Goal: Task Accomplishment & Management: Complete application form

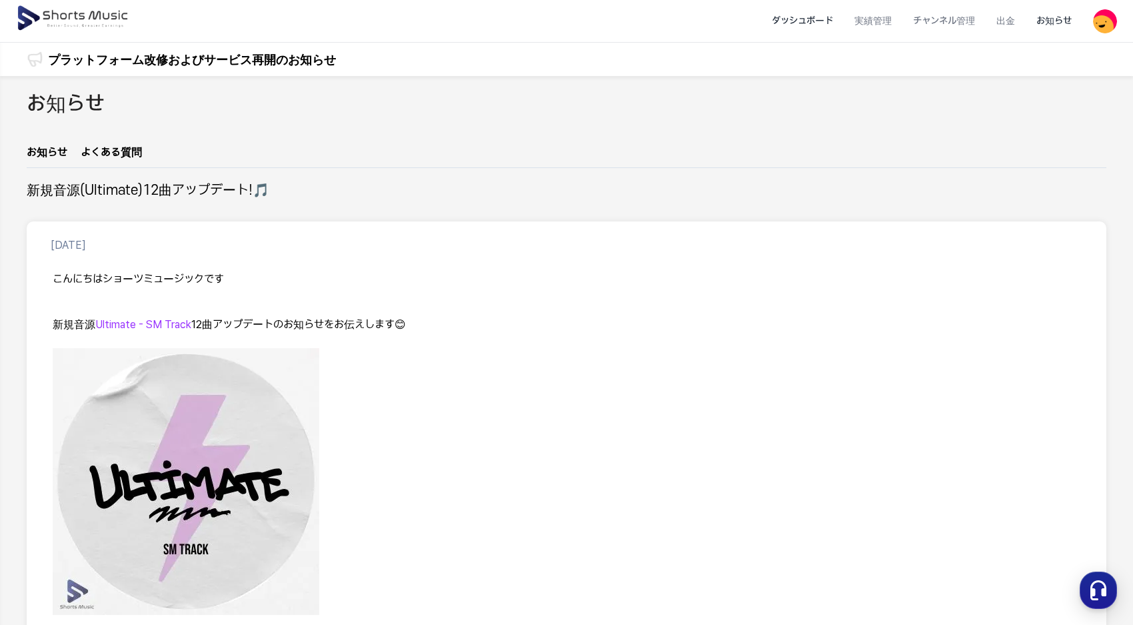
click at [797, 23] on li "ダッシュボード" at bounding box center [802, 20] width 83 height 35
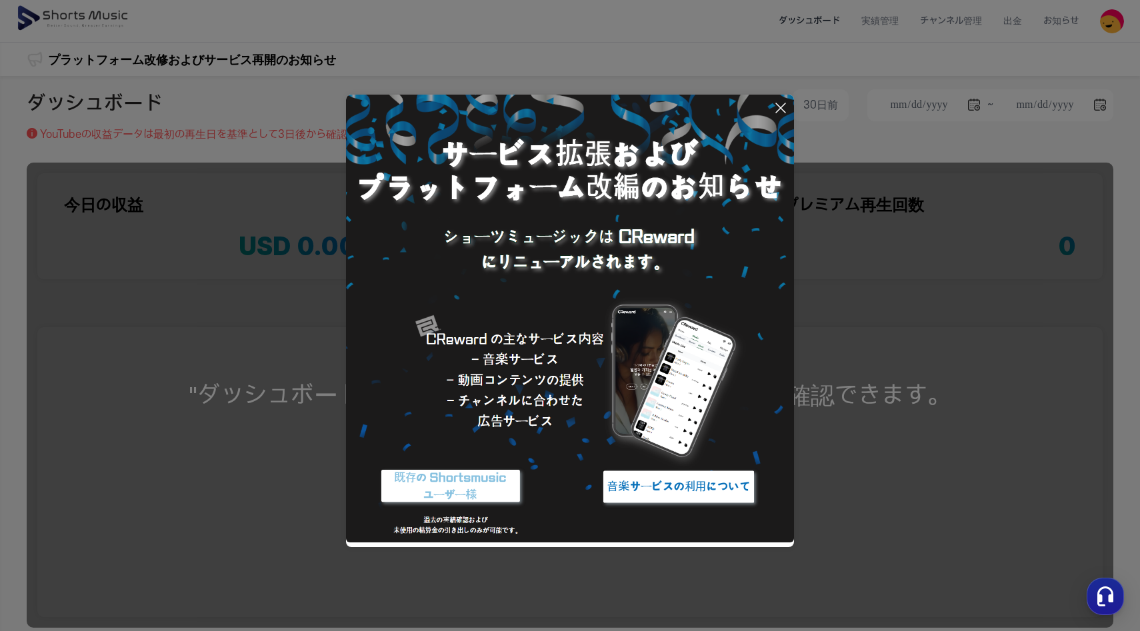
click at [783, 107] on icon at bounding box center [781, 108] width 16 height 16
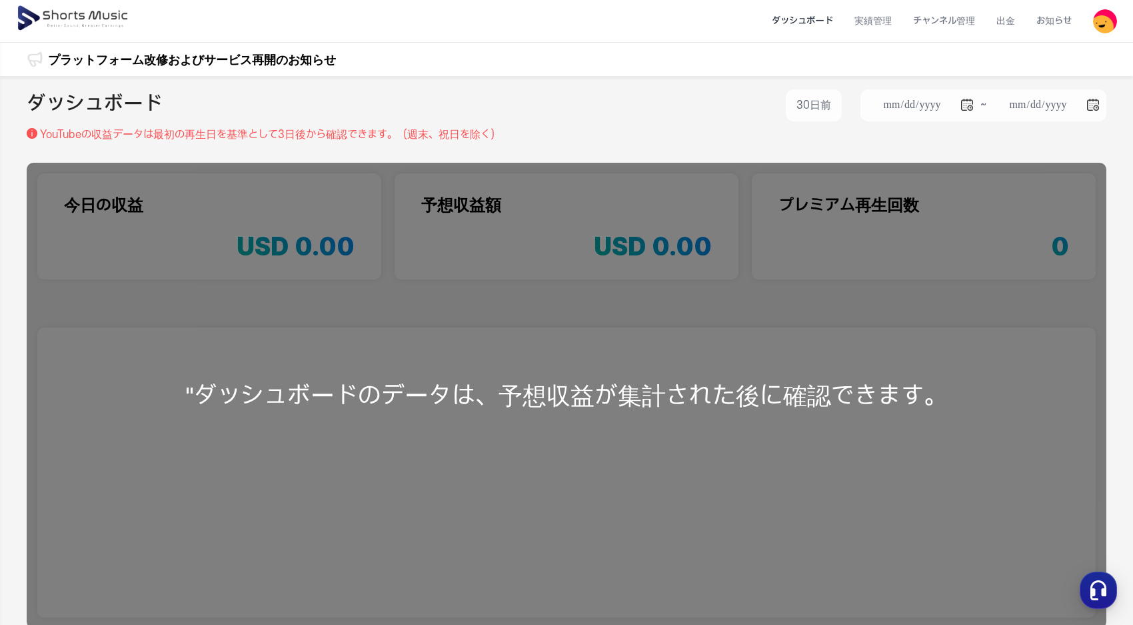
click at [1113, 20] on img at bounding box center [1105, 21] width 24 height 24
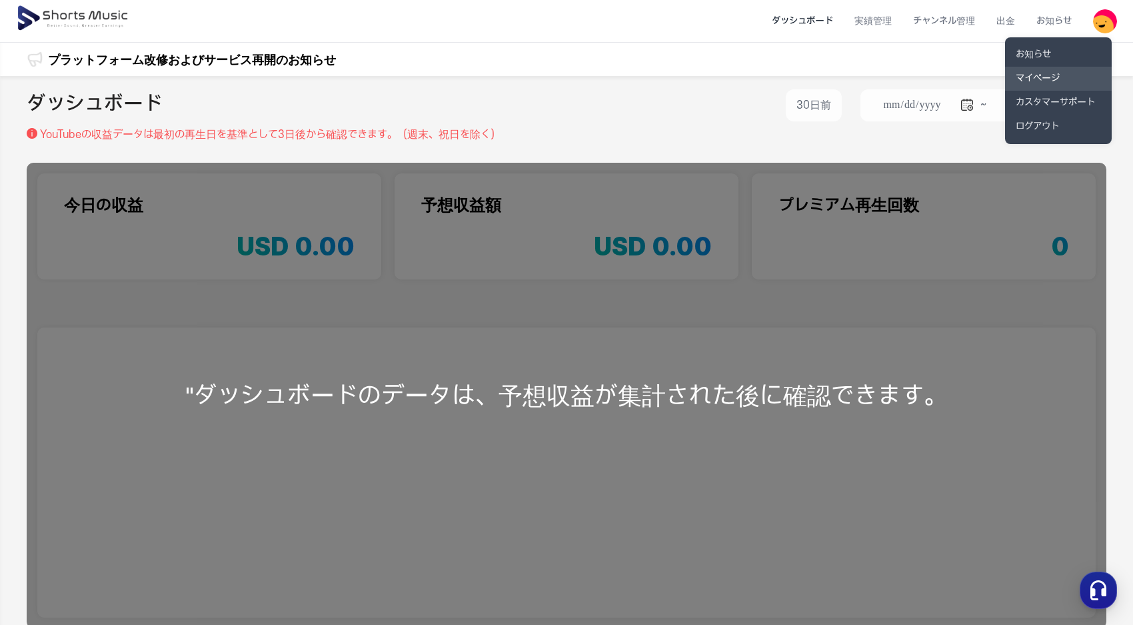
click at [1037, 70] on link "マイページ" at bounding box center [1058, 79] width 107 height 24
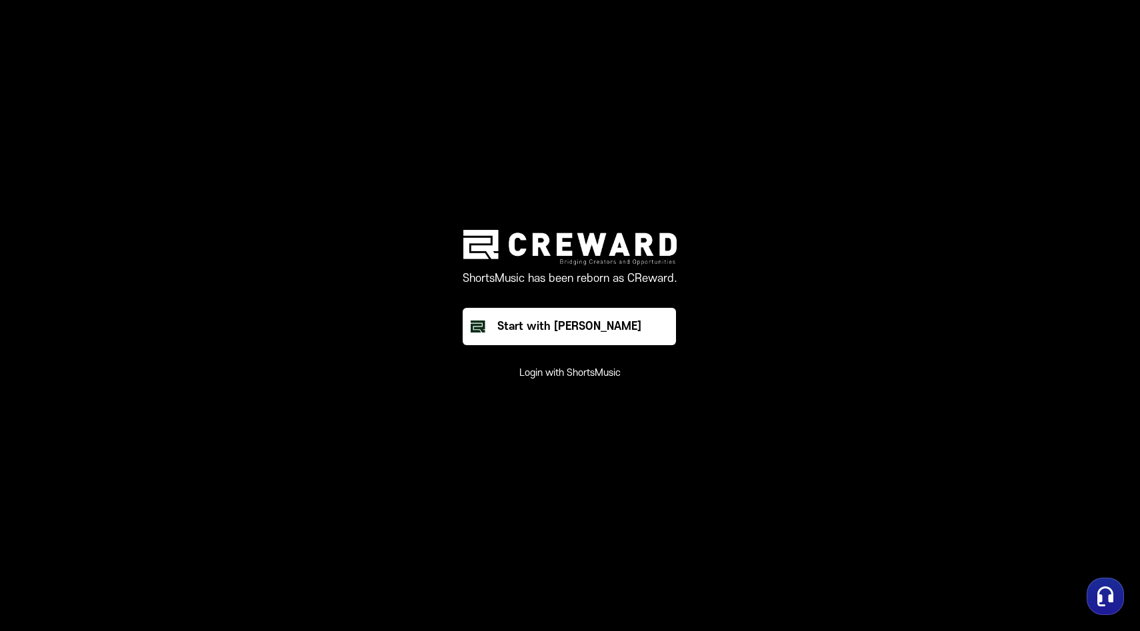
click at [579, 374] on button "Login with ShortsMusic" at bounding box center [569, 373] width 101 height 13
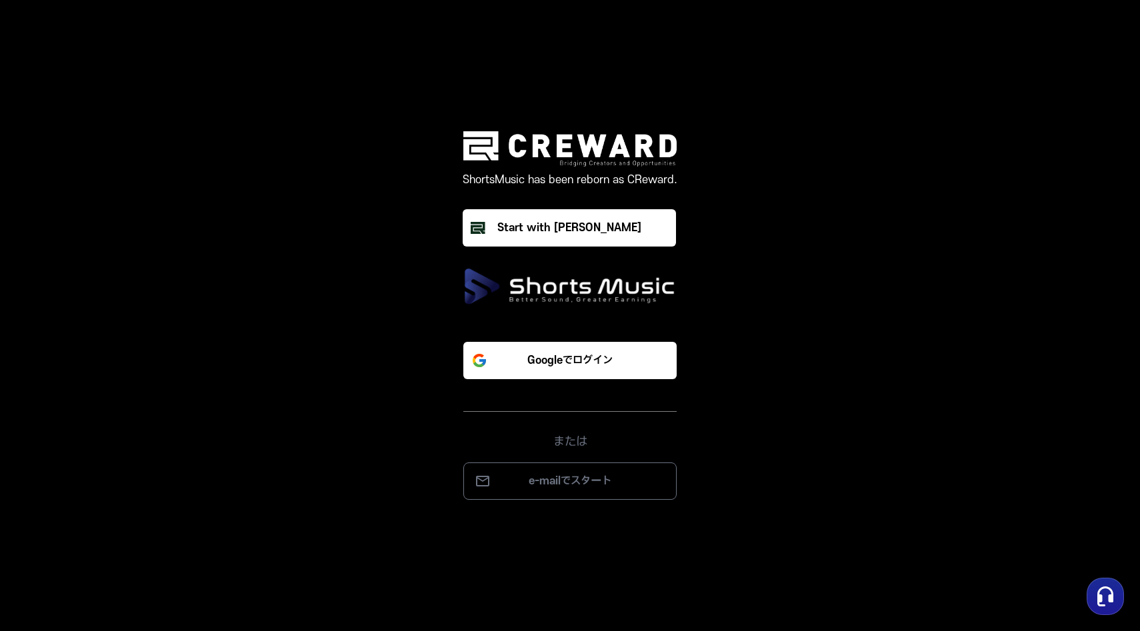
click at [579, 374] on button "Googleでログイン" at bounding box center [569, 360] width 213 height 37
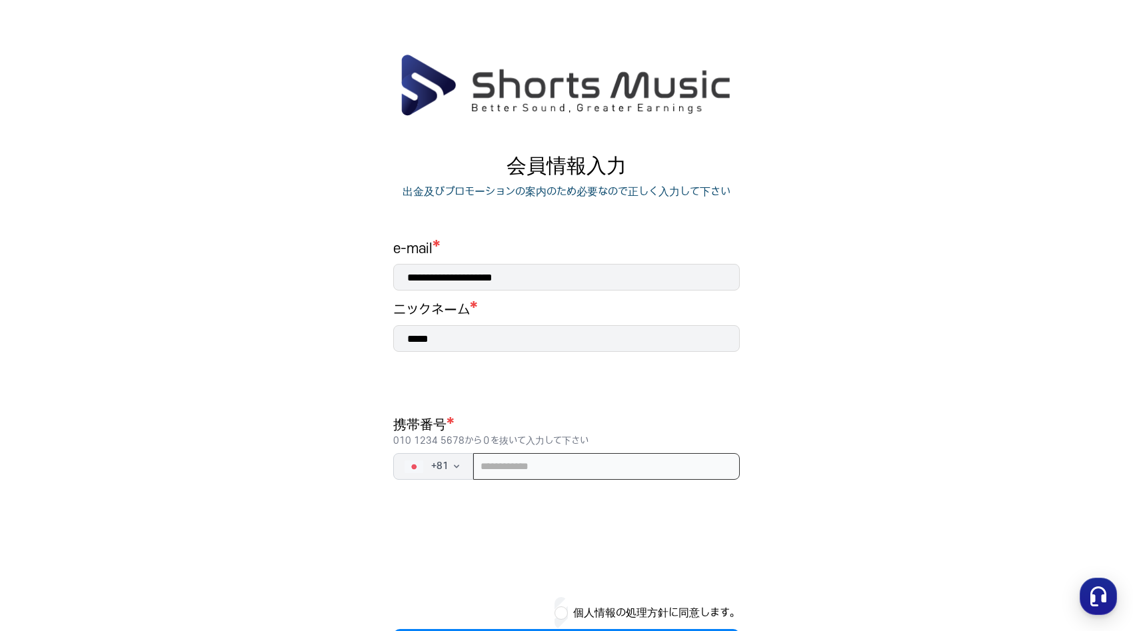
click at [505, 465] on input "tel" at bounding box center [606, 466] width 267 height 27
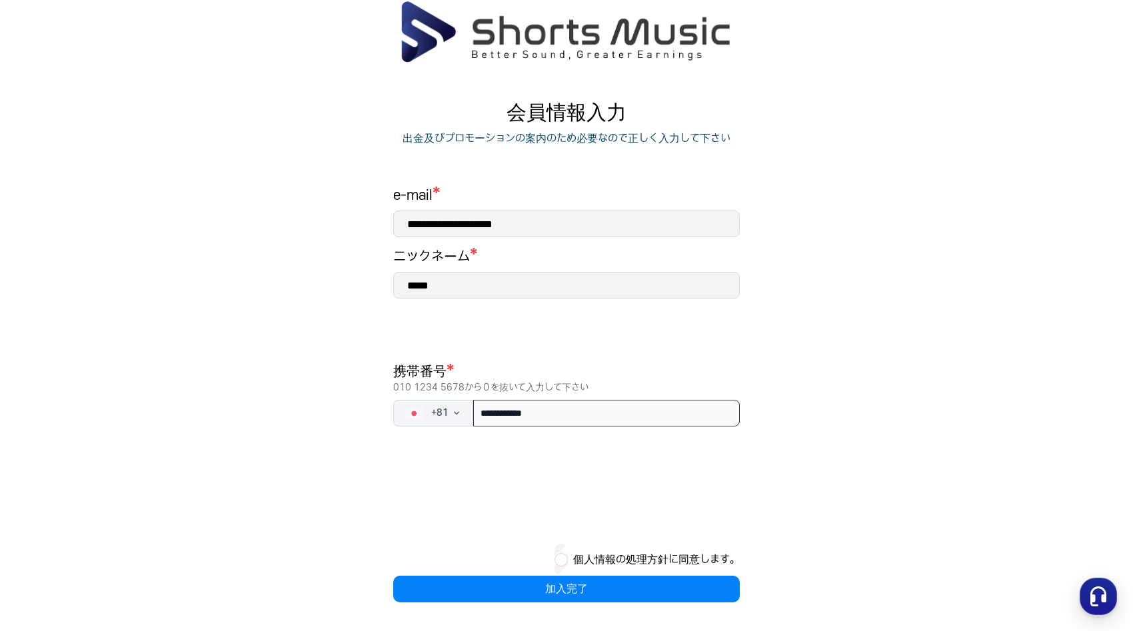
type input "**********"
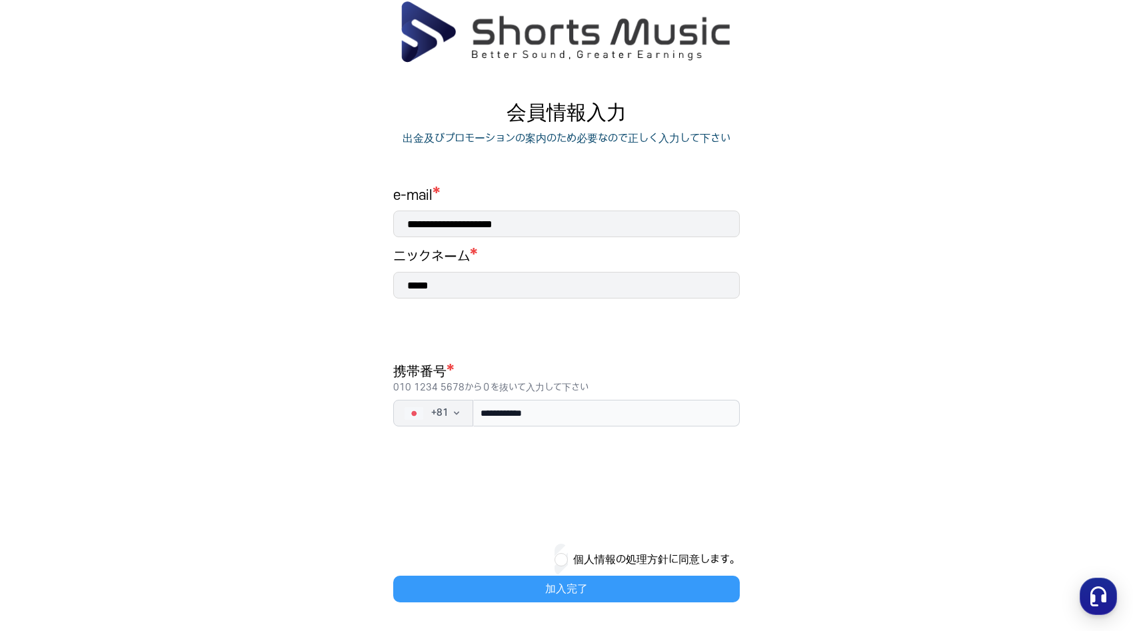
click at [543, 597] on button "加入完了" at bounding box center [566, 589] width 347 height 27
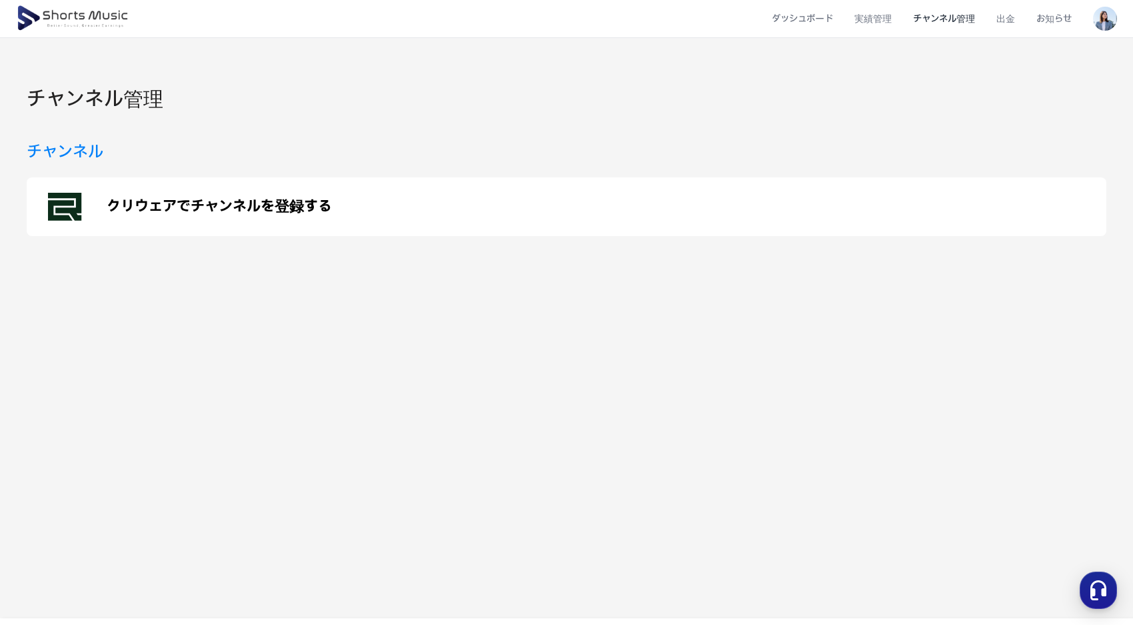
click at [299, 208] on p "クリウェアでチャンネルを登録する" at bounding box center [219, 207] width 225 height 16
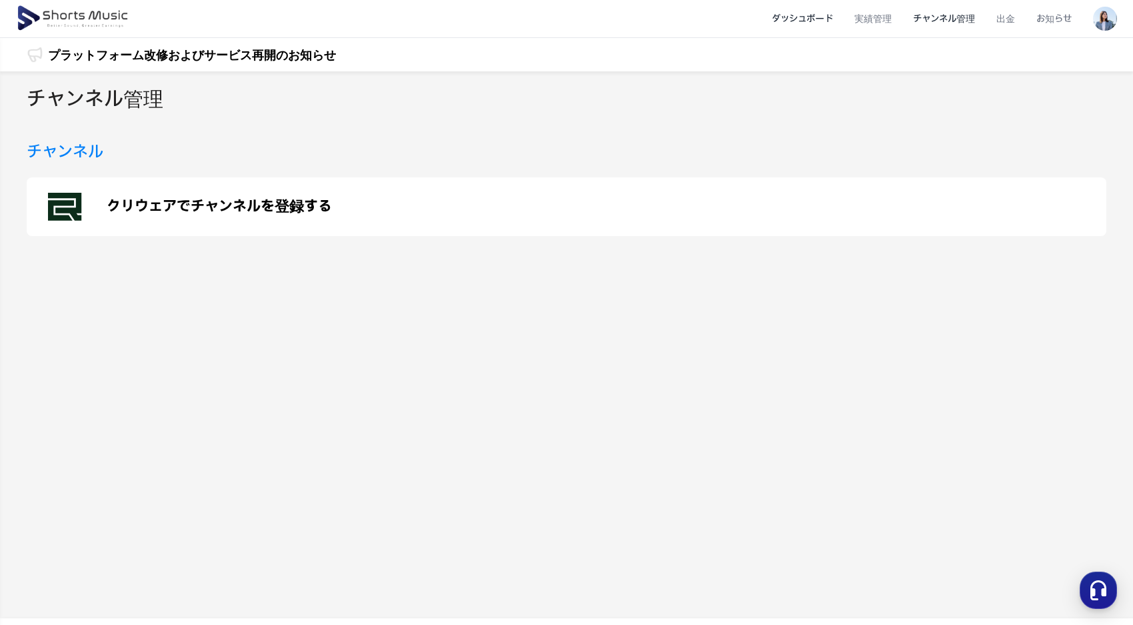
click at [828, 15] on li "ダッシュボード" at bounding box center [802, 18] width 83 height 35
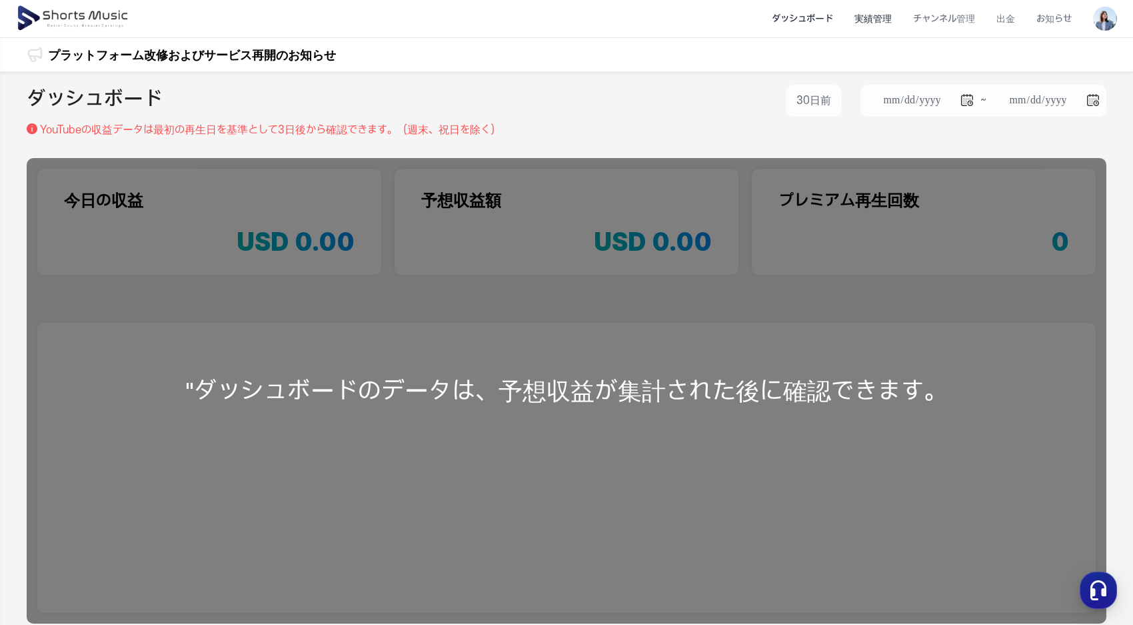
click at [877, 31] on li "実績管理" at bounding box center [873, 18] width 59 height 35
